Goal: Find specific fact: Find contact information

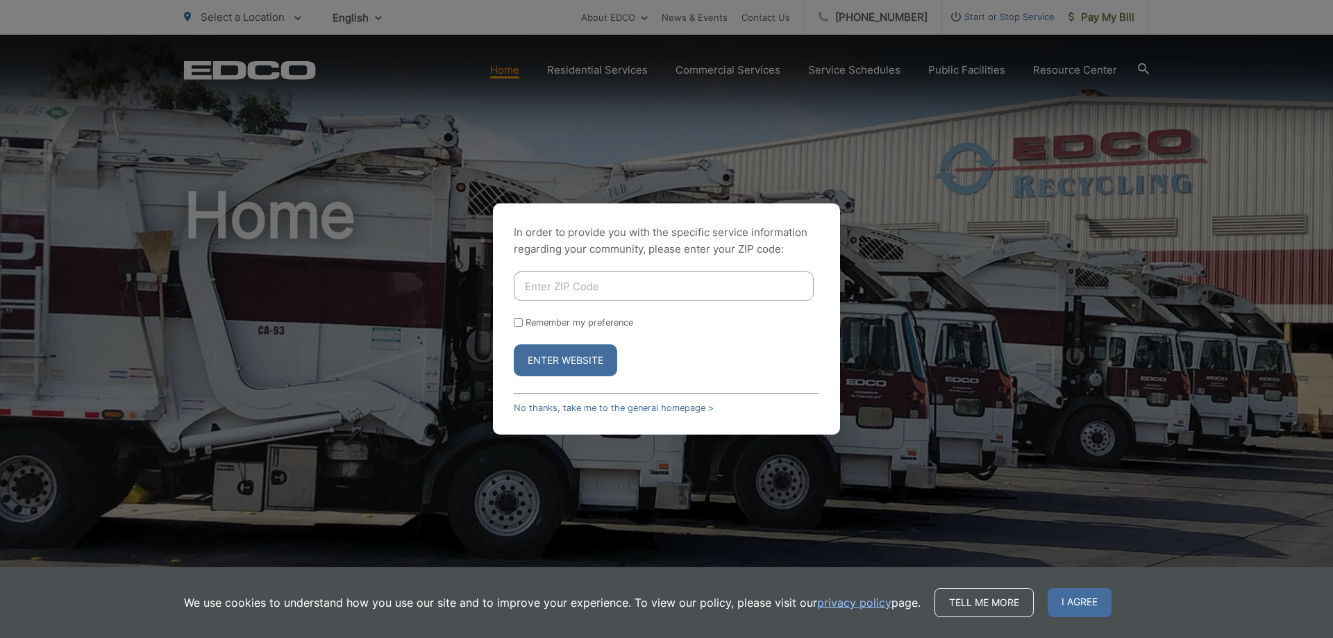
click at [621, 267] on div "In order to provide you with the specific service information regarding your co…" at bounding box center [666, 318] width 347 height 231
click at [574, 407] on link "No thanks, take me to the general homepage >" at bounding box center [614, 408] width 200 height 10
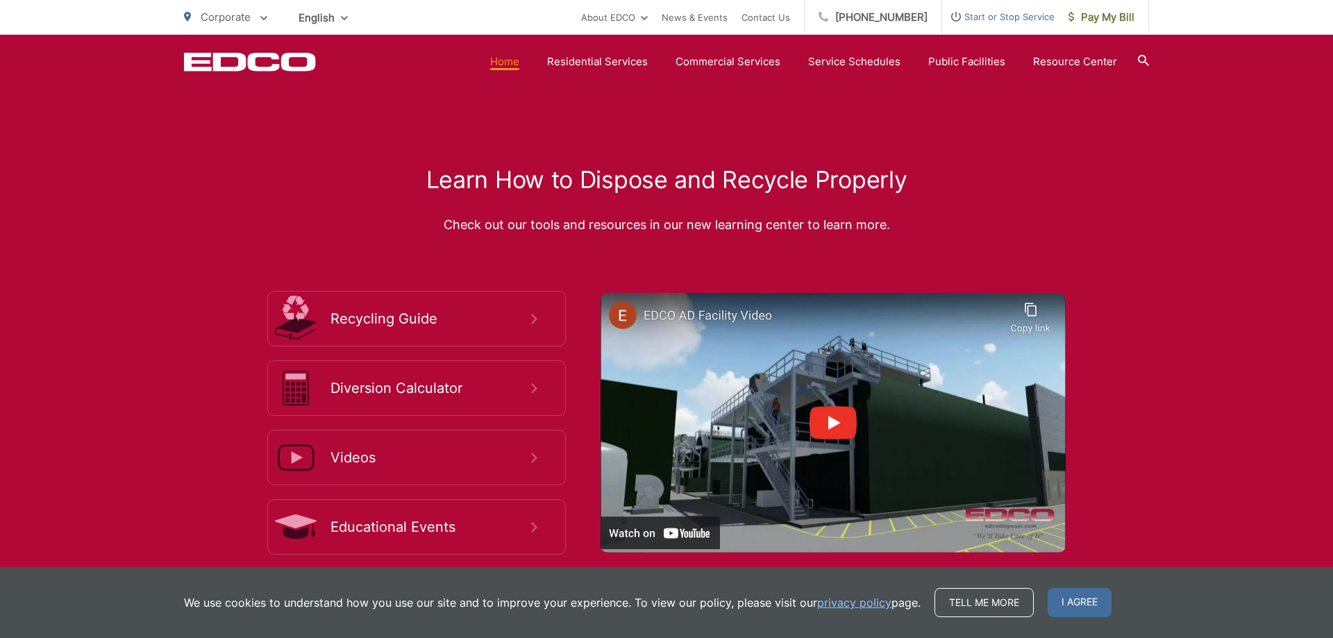
scroll to position [2789, 0]
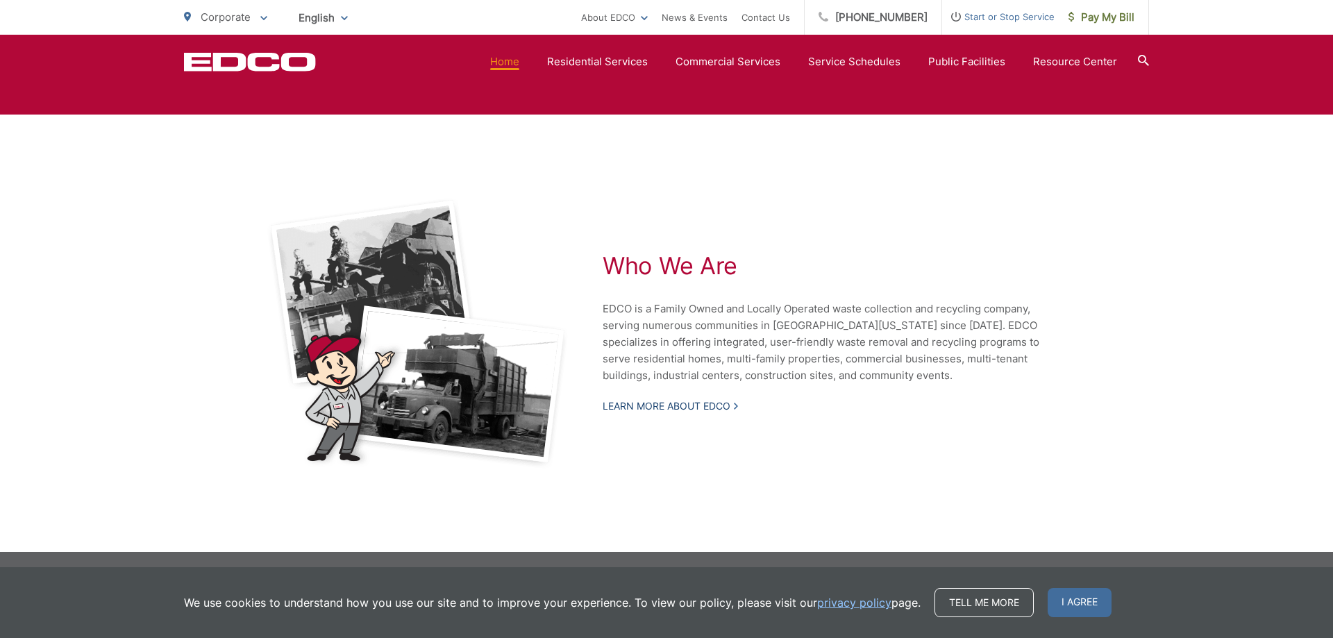
click at [687, 409] on link "Learn More About EDCO" at bounding box center [669, 406] width 135 height 12
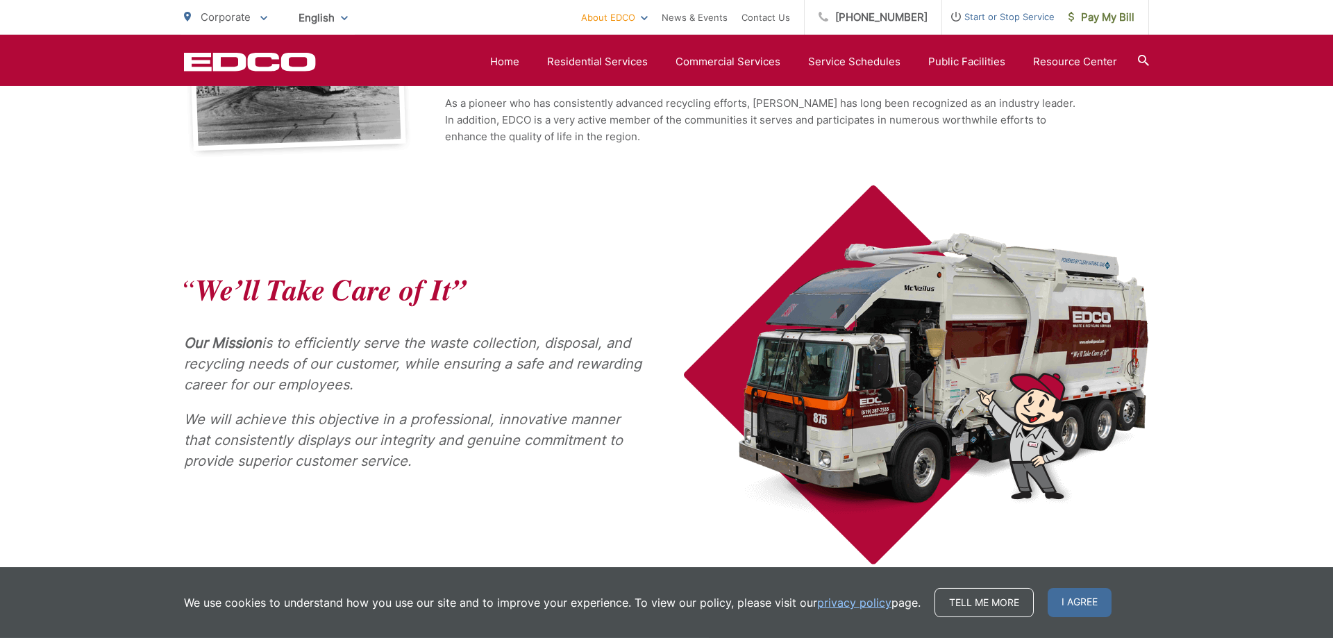
scroll to position [496, 0]
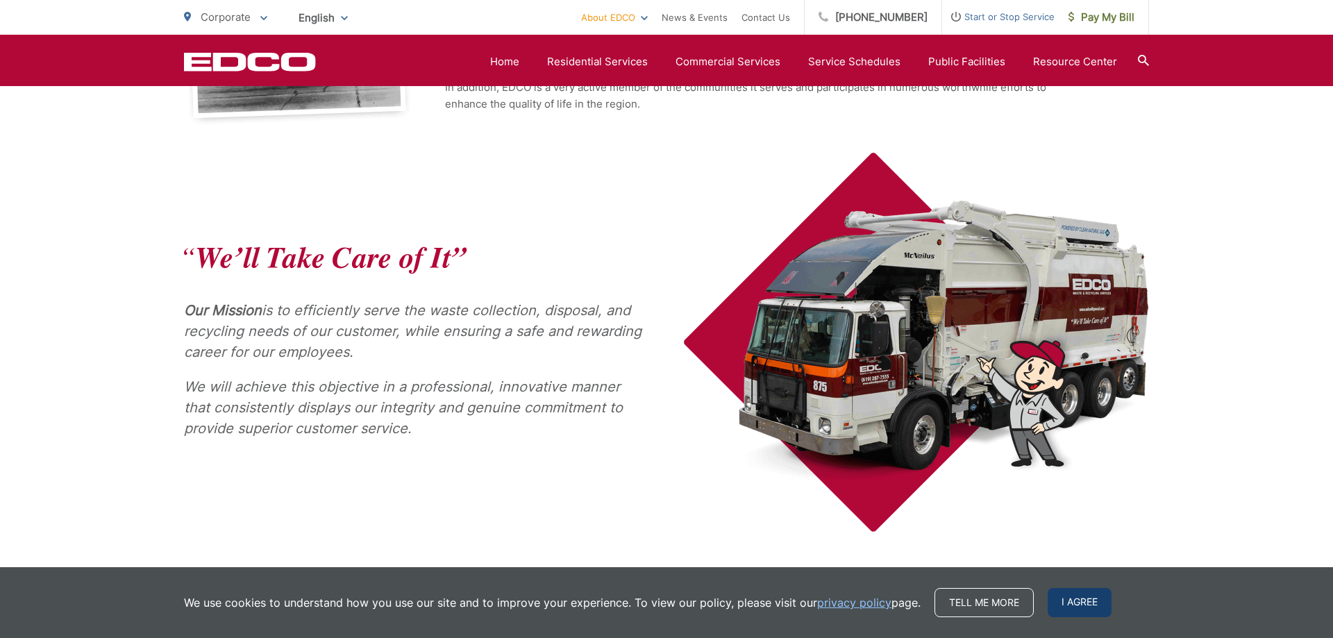
click at [1069, 603] on span "I agree" at bounding box center [1079, 602] width 64 height 29
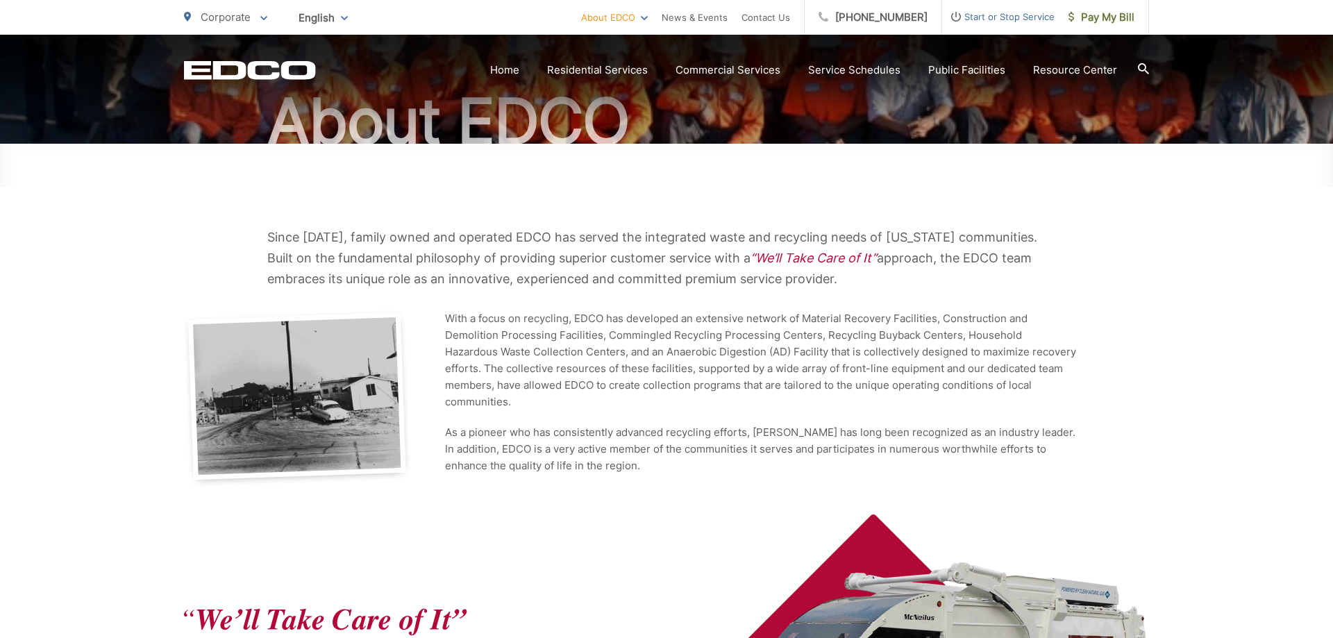
scroll to position [0, 0]
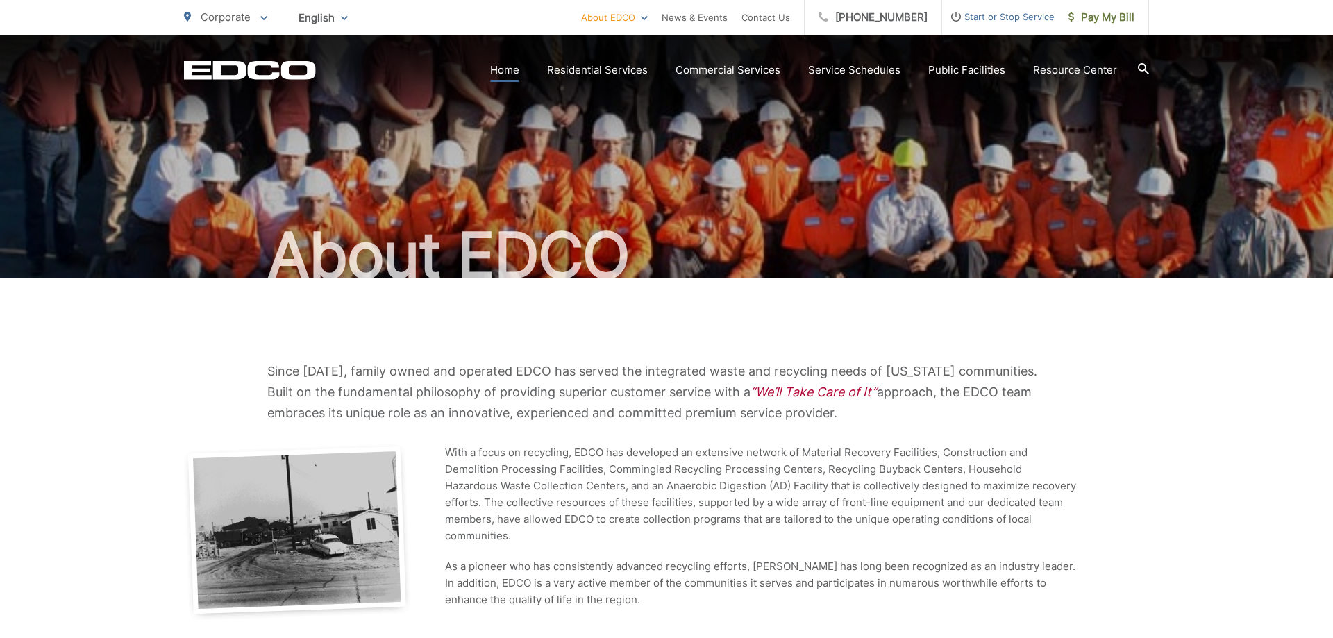
click at [506, 68] on link "Home" at bounding box center [504, 70] width 29 height 17
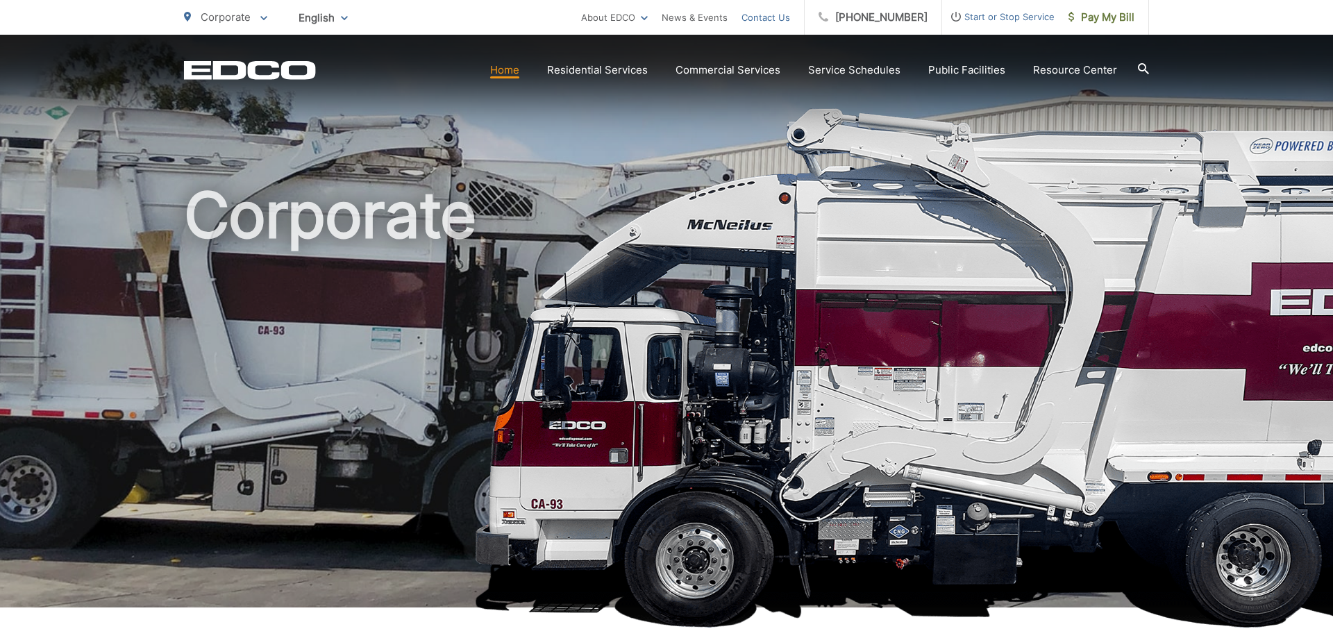
click at [765, 17] on link "Contact Us" at bounding box center [765, 17] width 49 height 17
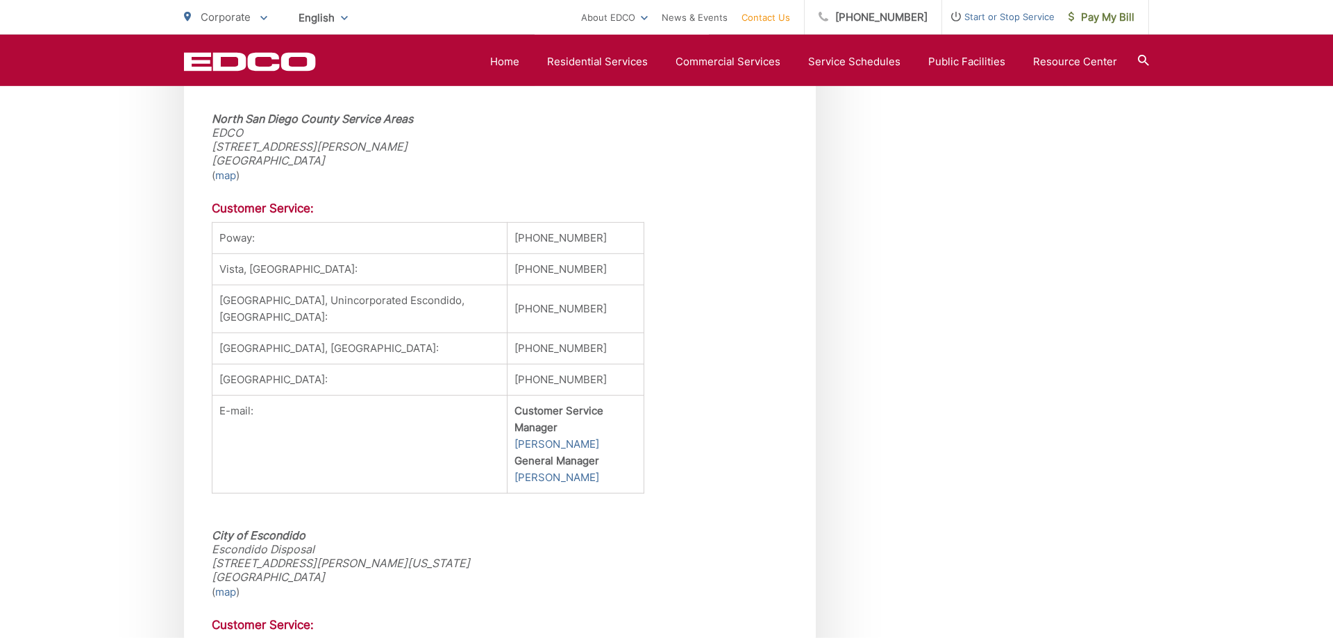
scroll to position [1345, 0]
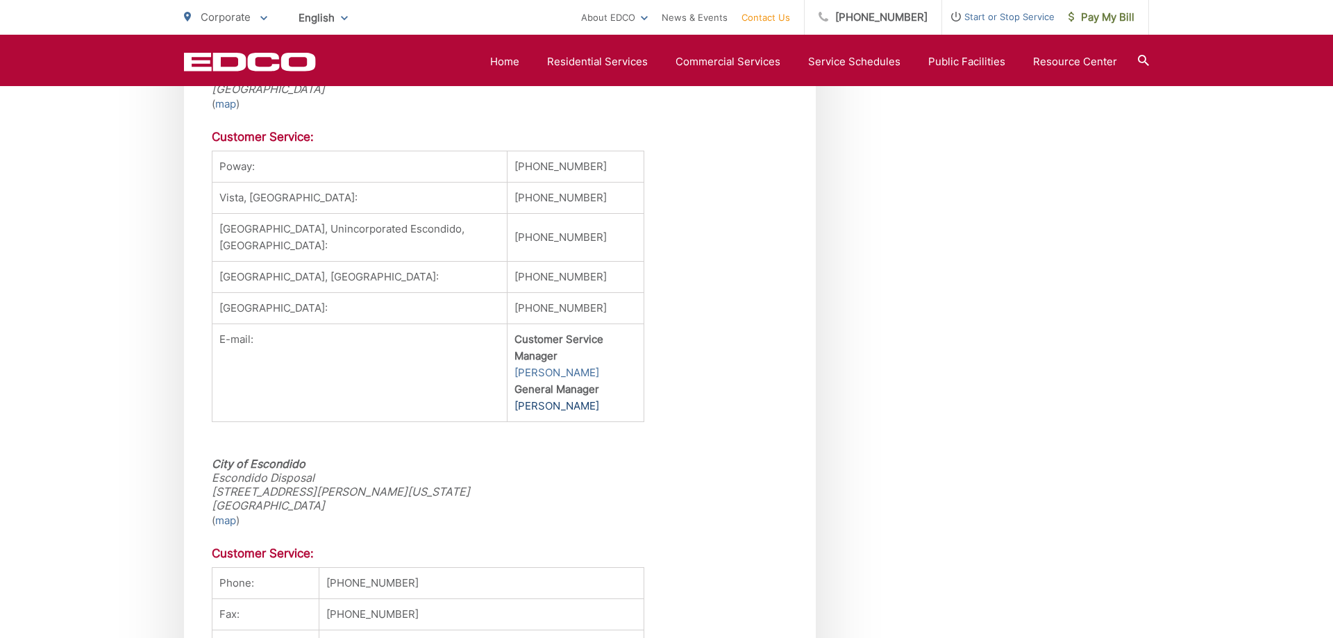
click at [541, 414] on link "Jim Ambroso" at bounding box center [556, 406] width 85 height 17
